Goal: Task Accomplishment & Management: Manage account settings

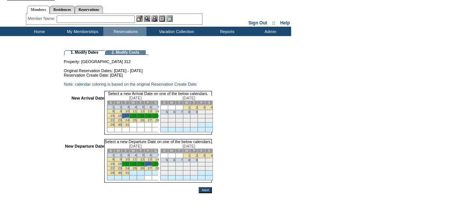
scroll to position [24, 0]
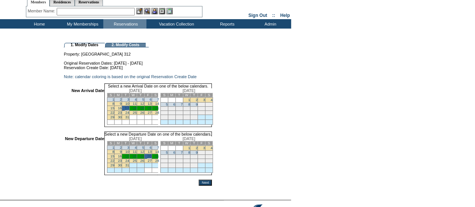
click at [212, 185] on input "Next" at bounding box center [205, 182] width 13 height 6
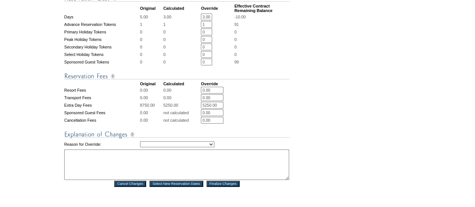
scroll to position [333, 0]
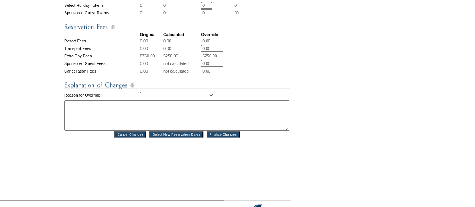
click at [181, 98] on select "Creating Continuous Stay Days Rebooked After Cancellation Editing Occupant Expe…" at bounding box center [177, 95] width 74 height 6
select select "1043"
click at [140, 98] on select "Creating Continuous Stay Days Rebooked After Cancellation Editing Occupant Expe…" at bounding box center [177, 95] width 74 height 6
click at [151, 131] on textarea at bounding box center [176, 115] width 225 height 30
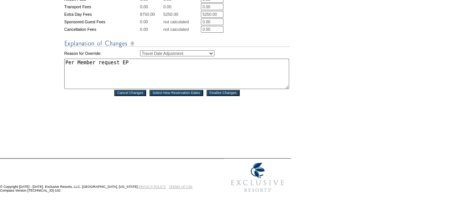
scroll to position [393, 0]
type textarea "Per Member request EP"
click at [221, 93] on input "Finalize Changes" at bounding box center [222, 93] width 33 height 6
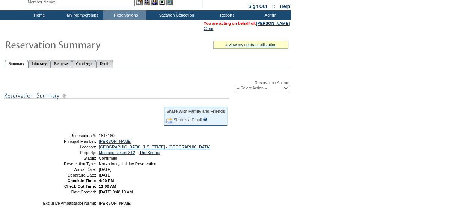
scroll to position [32, 0]
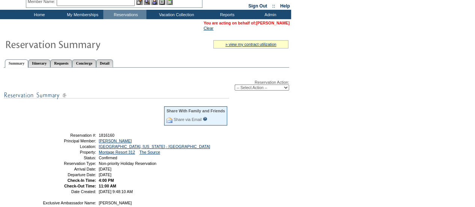
click at [266, 23] on link "Adair Newhall" at bounding box center [272, 23] width 33 height 5
